Goal: Task Accomplishment & Management: Manage account settings

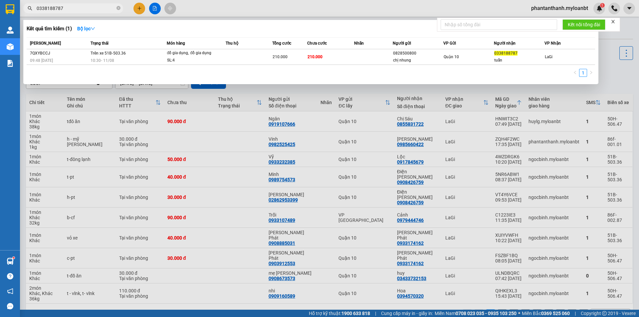
drag, startPoint x: 0, startPoint y: 0, endPoint x: 29, endPoint y: 12, distance: 31.5
click at [29, 12] on span "0338188787" at bounding box center [73, 8] width 100 height 10
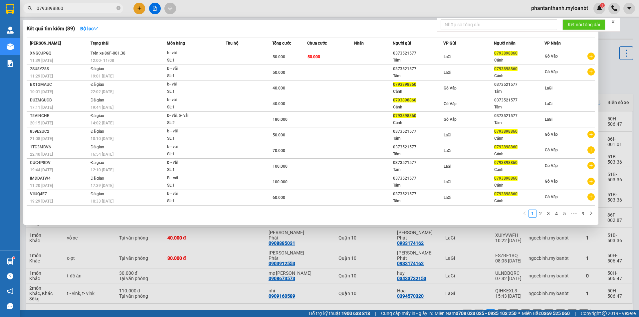
drag, startPoint x: 85, startPoint y: 3, endPoint x: 43, endPoint y: 5, distance: 41.9
click at [46, 3] on span "0793898860" at bounding box center [73, 8] width 100 height 10
click at [80, 5] on input "0793898860" at bounding box center [76, 8] width 79 height 7
drag, startPoint x: 73, startPoint y: 9, endPoint x: 36, endPoint y: 7, distance: 36.6
click at [36, 7] on span "0793898860" at bounding box center [73, 8] width 100 height 10
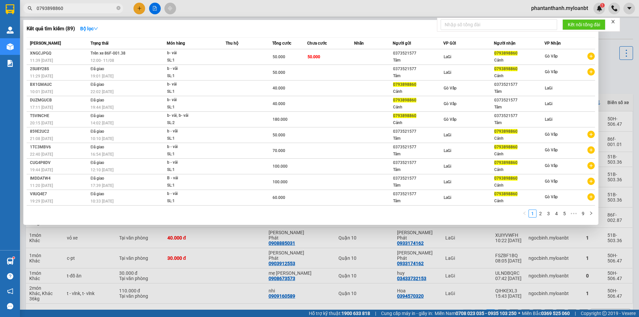
paste input "937849654"
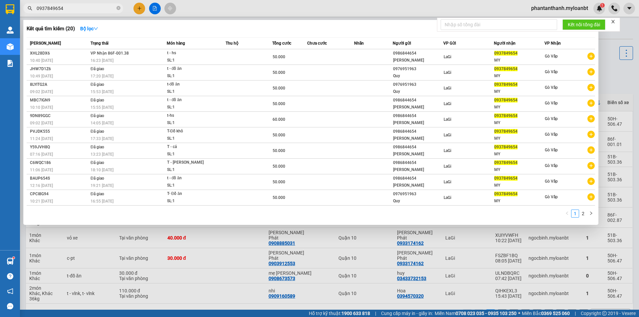
drag, startPoint x: 76, startPoint y: 10, endPoint x: 23, endPoint y: 11, distance: 53.6
click at [23, 11] on div "0937849654" at bounding box center [65, 8] width 130 height 10
click at [99, 10] on input "0937849654" at bounding box center [76, 8] width 79 height 7
drag, startPoint x: 65, startPoint y: 8, endPoint x: 20, endPoint y: 9, distance: 44.6
click at [20, 9] on div "0937849654" at bounding box center [65, 8] width 130 height 10
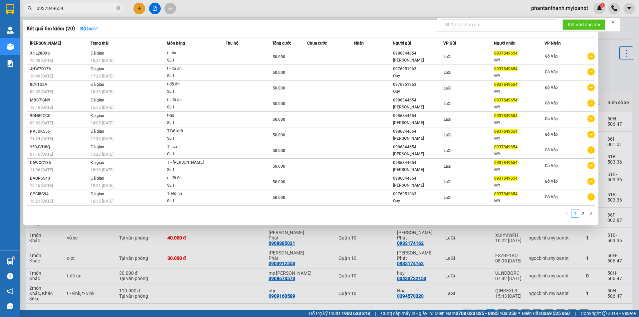
paste input "339272737"
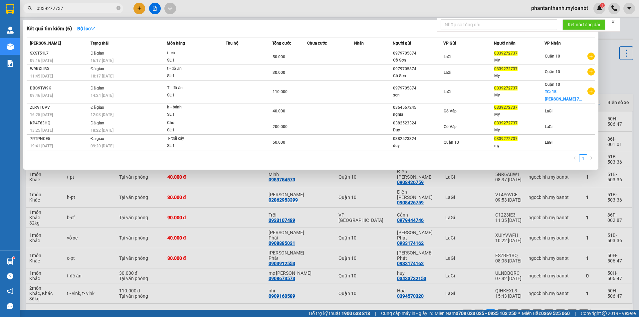
type input "0339272737"
